Goal: Navigation & Orientation: Find specific page/section

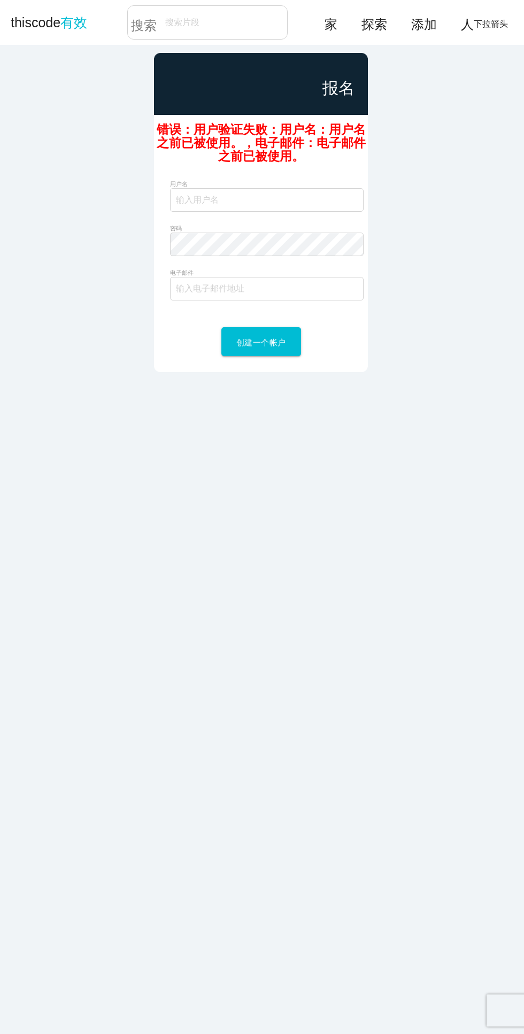
click at [381, 534] on main "报名 错误：用户验证失败：用户名：用户名之前已被使用。，电子邮件：电子邮件之前已被使用。 用户名 用户名只能使用字母、数字或下划线 (_)。不允许使用空格。 …" at bounding box center [262, 562] width 524 height 1034
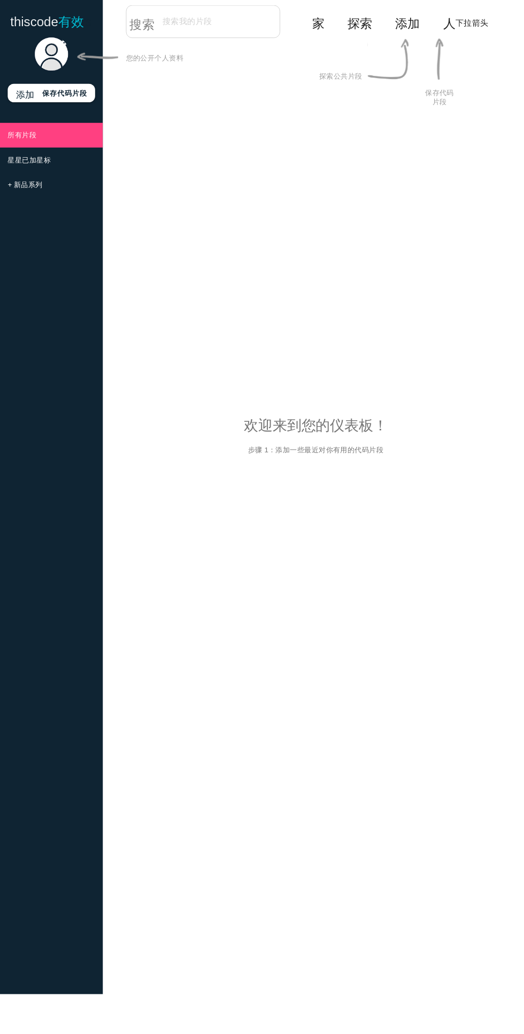
click at [51, 82] on link at bounding box center [53, 83] width 59 height 9
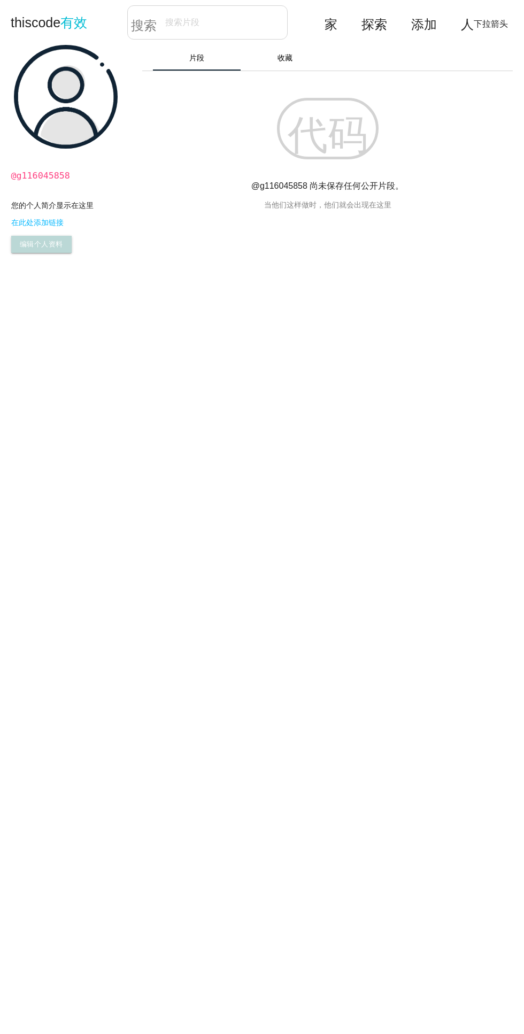
click at [40, 244] on font "编辑个人资料" at bounding box center [41, 245] width 43 height 8
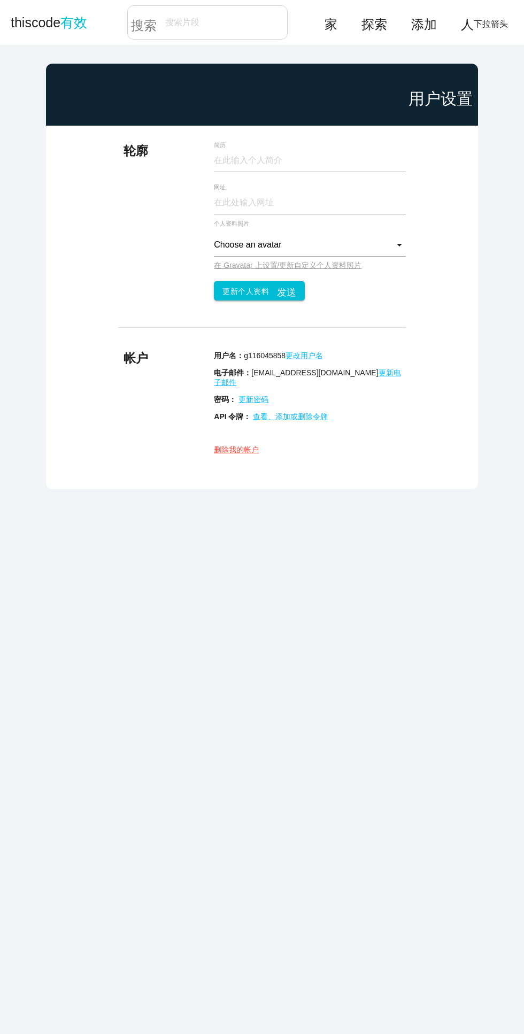
click at [499, 22] on font "下拉箭头" at bounding box center [491, 22] width 34 height 9
click at [482, 102] on main "用户设置 轮廓 简历 网址 Choose an avatar 选择头像 机器人 悲伤的鬼魂 可怕的鬼魂 [PERSON_NAME]·阿[PERSON_NAME…" at bounding box center [262, 562] width 524 height 1034
click at [436, 24] on font "添加" at bounding box center [424, 22] width 26 height 13
click at [461, 32] on icon "人" at bounding box center [467, 22] width 13 height 34
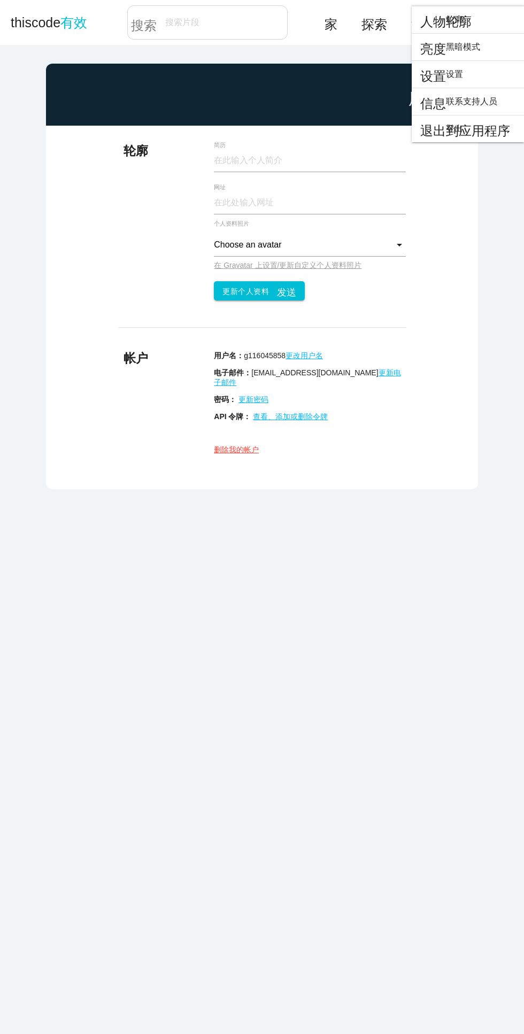
click at [370, 59] on main "用户设置 轮廓 简历 网址 Choose an avatar 选择头像 机器人 悲伤的鬼魂 可怕的鬼魂 [PERSON_NAME]·阿[PERSON_NAME…" at bounding box center [262, 562] width 524 height 1034
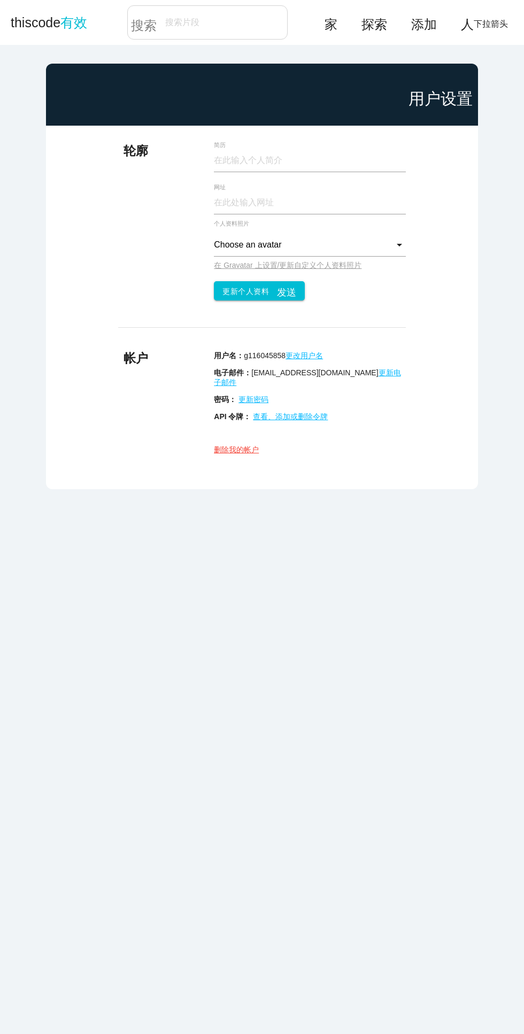
click at [433, 22] on font "添加" at bounding box center [424, 22] width 26 height 13
click at [462, 56] on main "用户设置 轮廓 简历 网址 Choose an avatar 选择头像 机器人 悲伤的鬼魂 可怕的鬼魂 [PERSON_NAME]·阿[PERSON_NAME…" at bounding box center [262, 562] width 524 height 1034
click at [379, 22] on font "探索" at bounding box center [374, 22] width 26 height 13
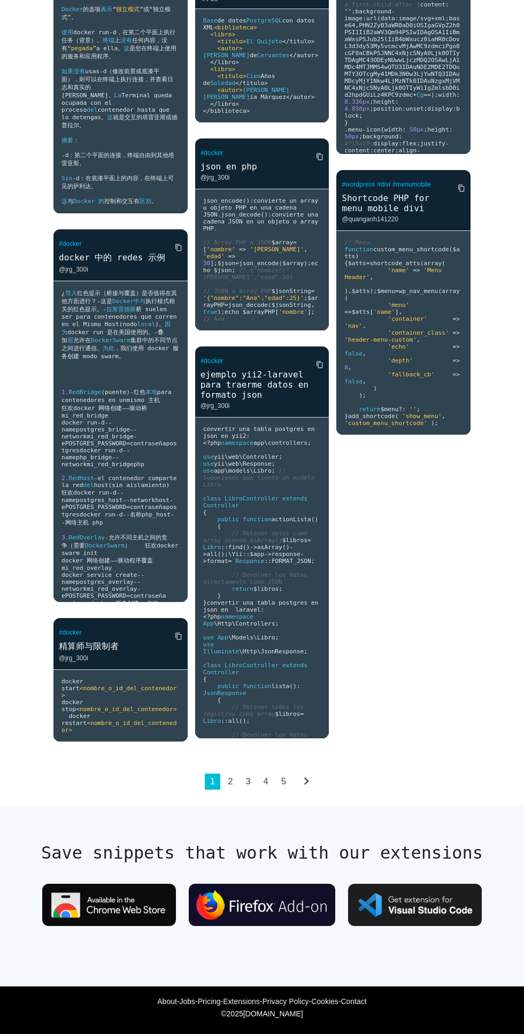
scroll to position [3675, 0]
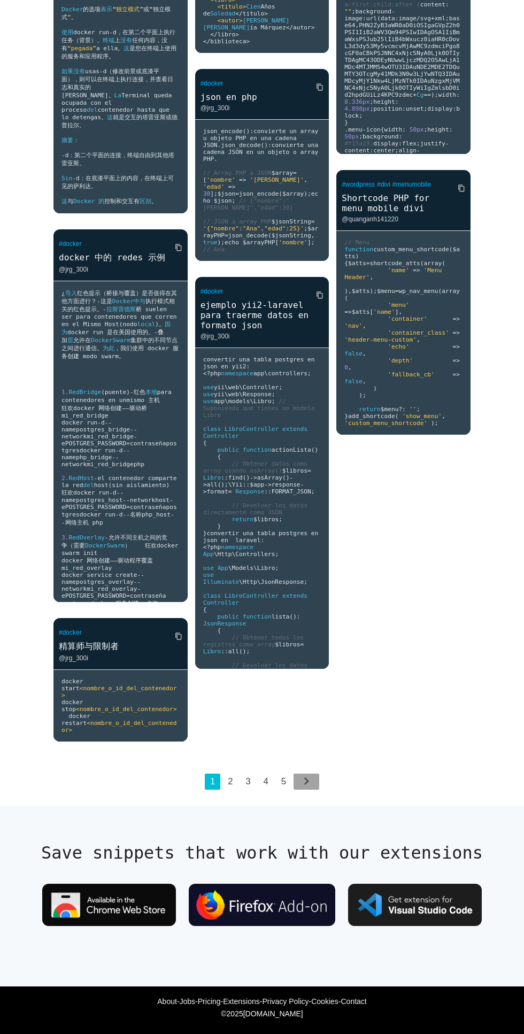
click at [306, 789] on icon "chevron_right" at bounding box center [306, 781] width 15 height 15
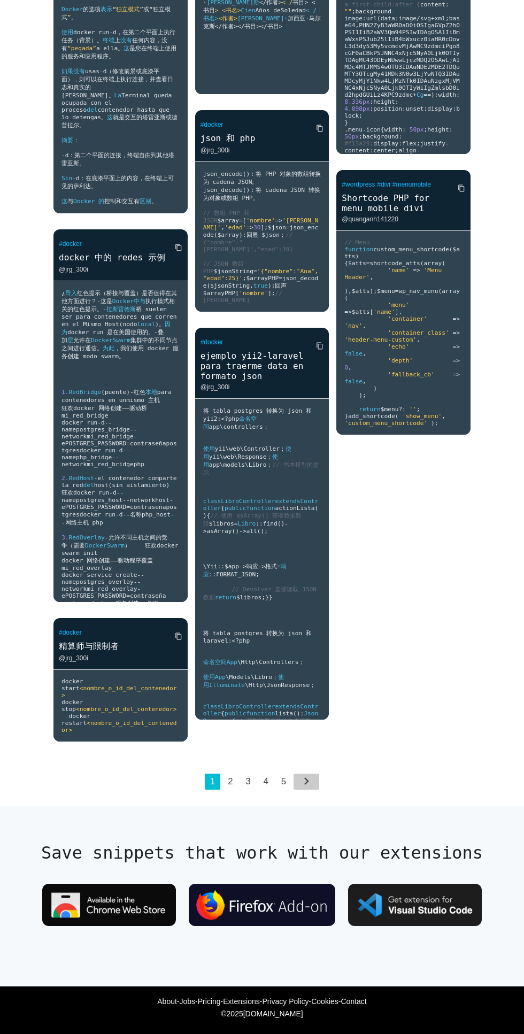
scroll to position [3791, 0]
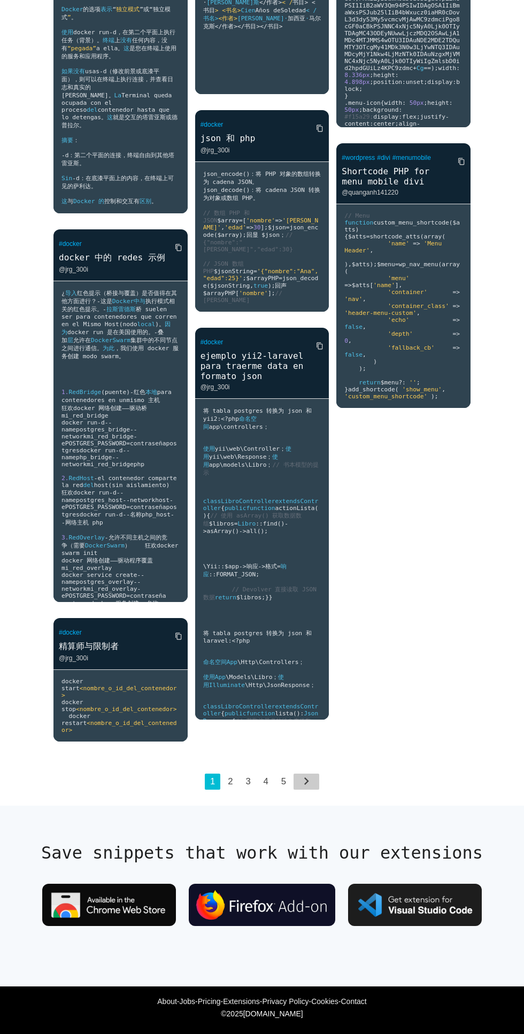
click at [152, 908] on img at bounding box center [109, 905] width 134 height 42
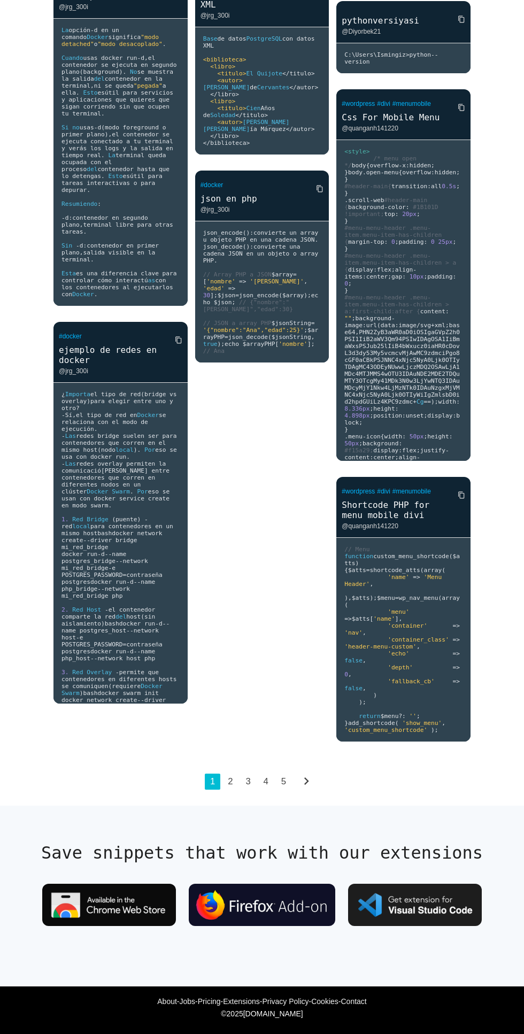
scroll to position [3815, 0]
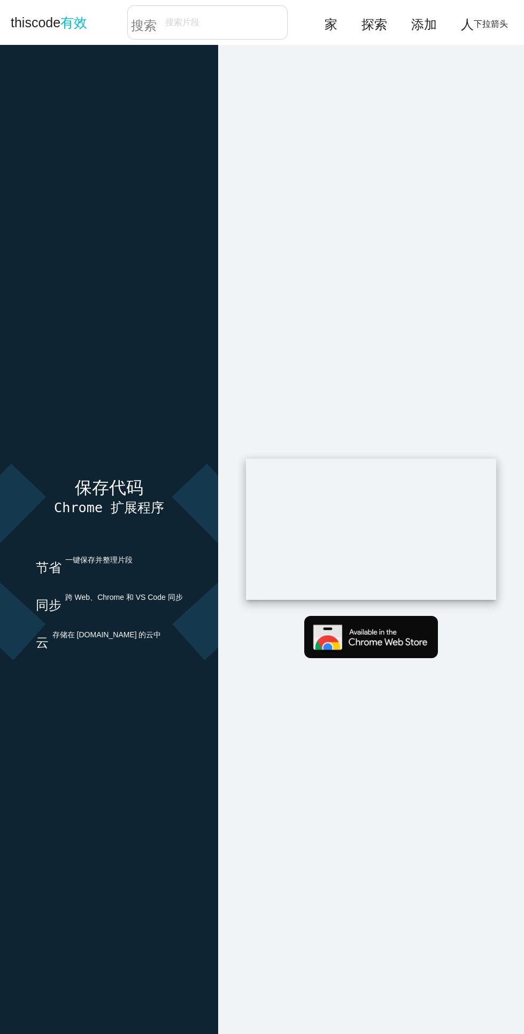
click at [29, 20] on font "thiscode" at bounding box center [36, 22] width 50 height 15
